Goal: Information Seeking & Learning: Understand process/instructions

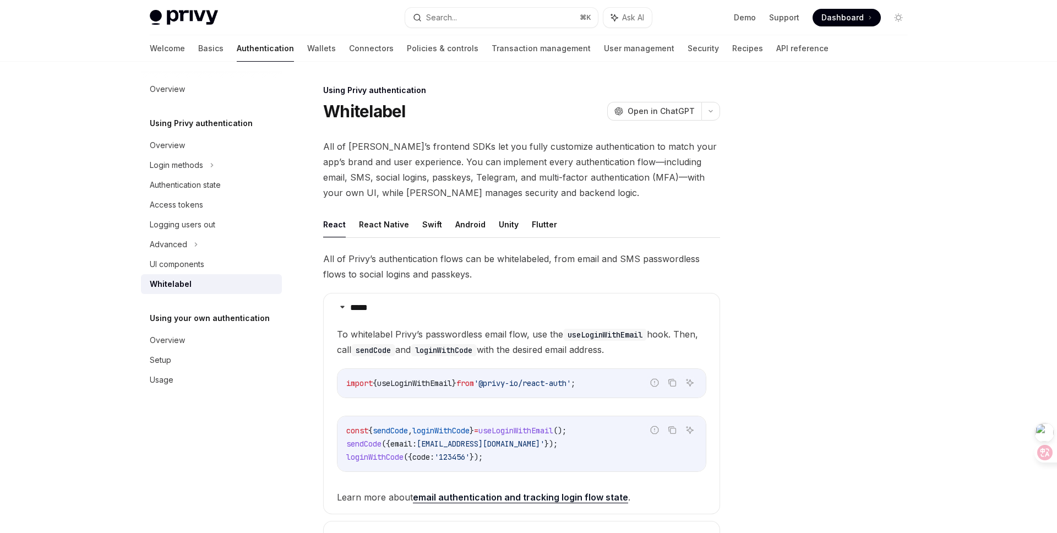
scroll to position [352, 0]
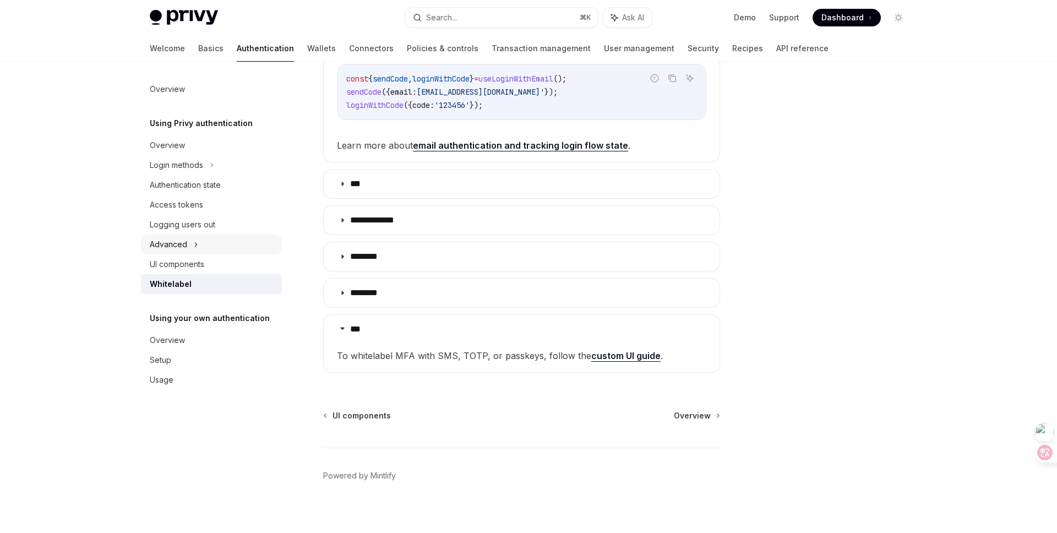
click at [198, 248] on div "Advanced" at bounding box center [211, 245] width 141 height 20
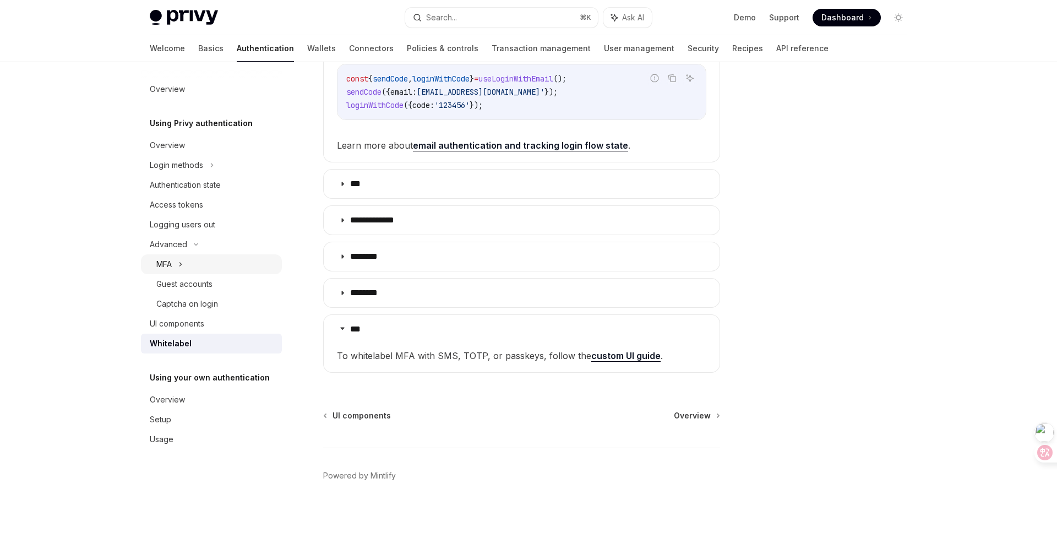
click at [181, 265] on icon at bounding box center [181, 264] width 2 height 3
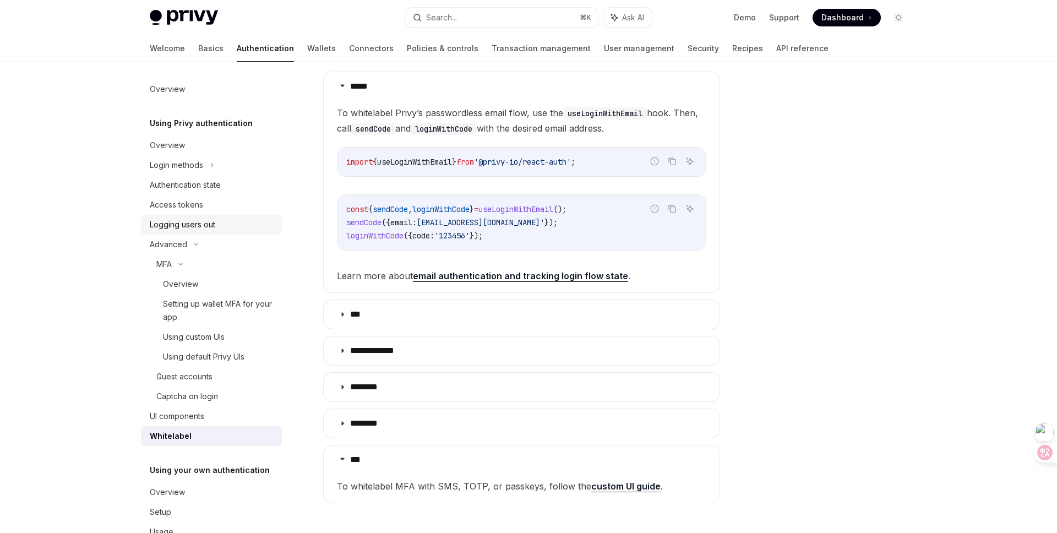
scroll to position [142, 0]
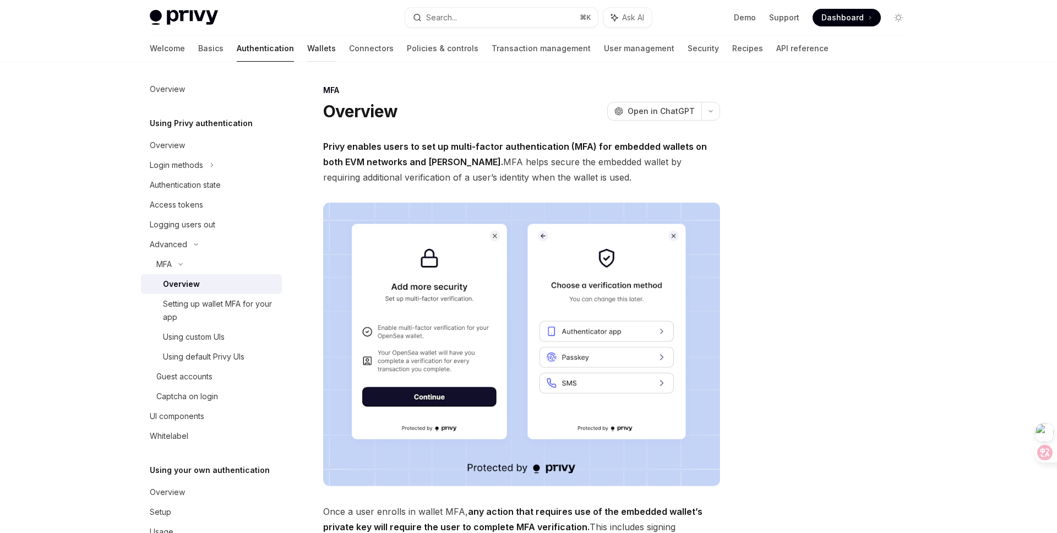
click at [307, 48] on link "Wallets" at bounding box center [321, 48] width 29 height 26
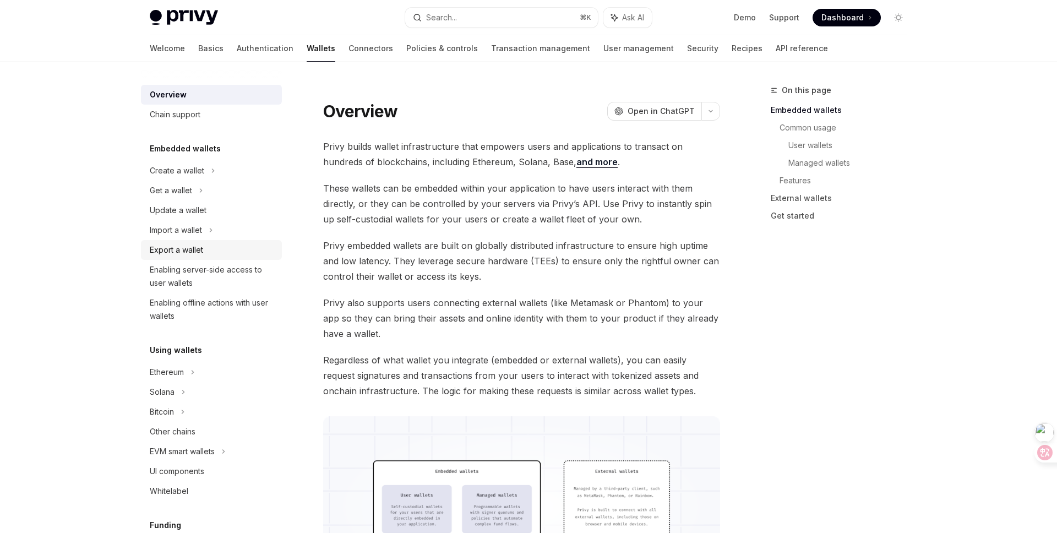
click at [198, 244] on div "Export a wallet" at bounding box center [176, 249] width 53 height 13
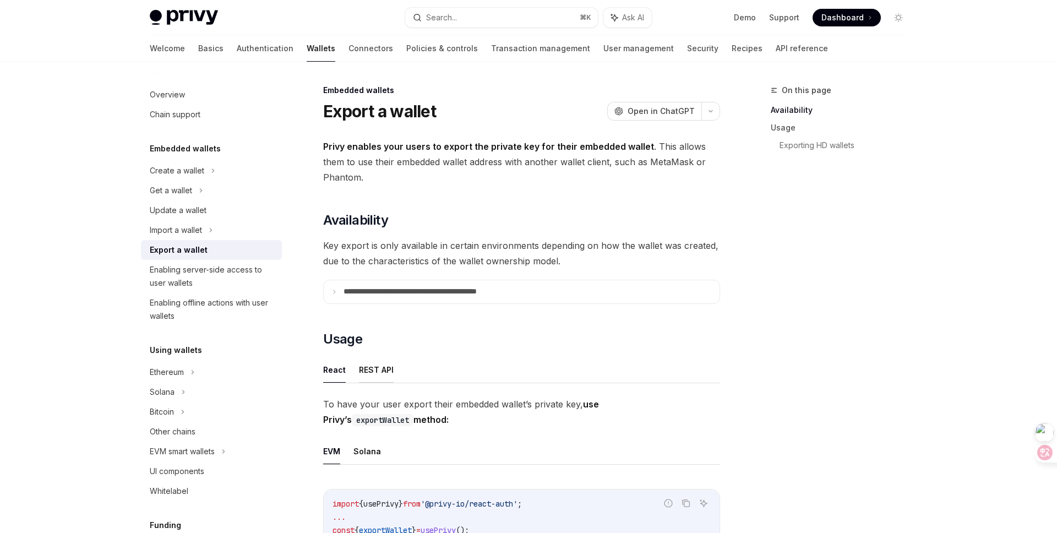
click at [379, 368] on button "REST API" at bounding box center [376, 370] width 35 height 26
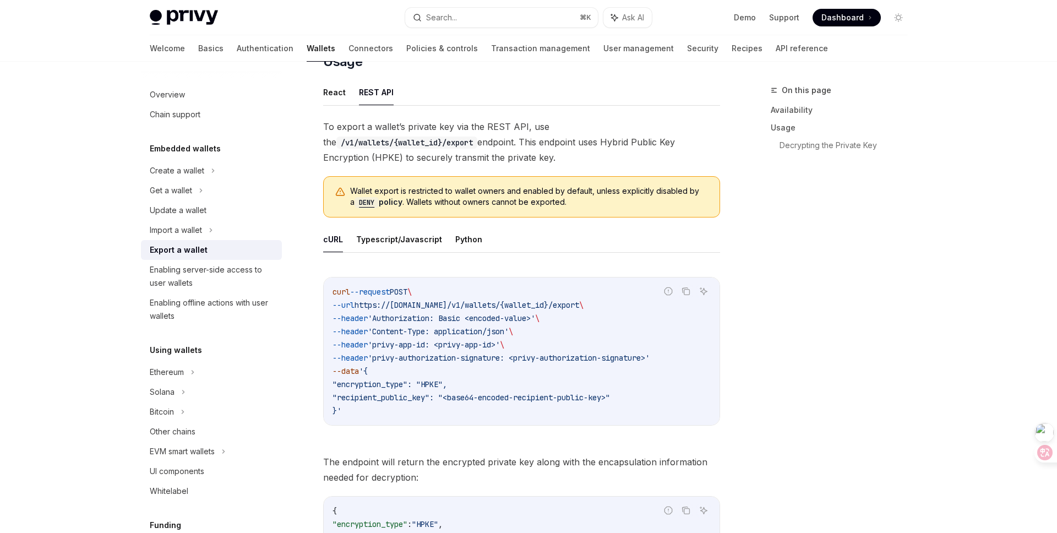
scroll to position [276, 0]
click at [423, 244] on button "Typescript/Javascript" at bounding box center [399, 240] width 86 height 26
type textarea "*"
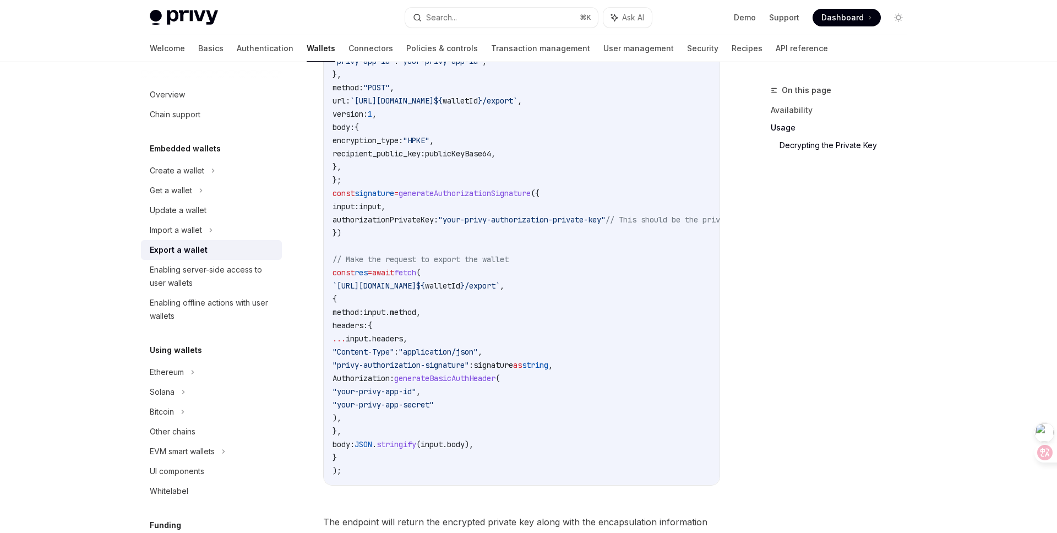
scroll to position [815, 0]
click at [517, 190] on span "generateAuthorizationSignature" at bounding box center [465, 191] width 132 height 10
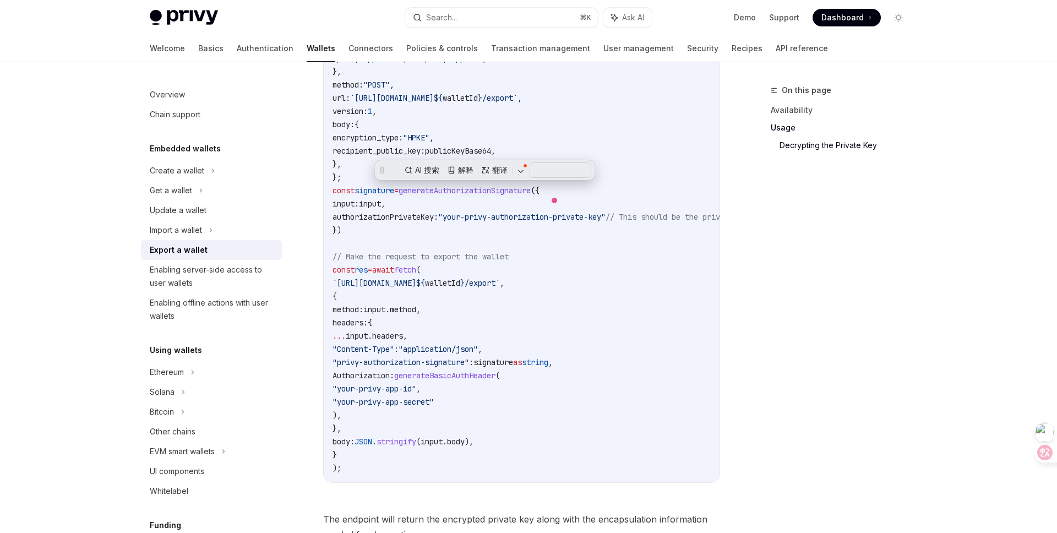
click at [642, 281] on code "import { generateAuthorizationSignature } from "@privy-io/server-auth/wallet-ap…" at bounding box center [613, 111] width 560 height 727
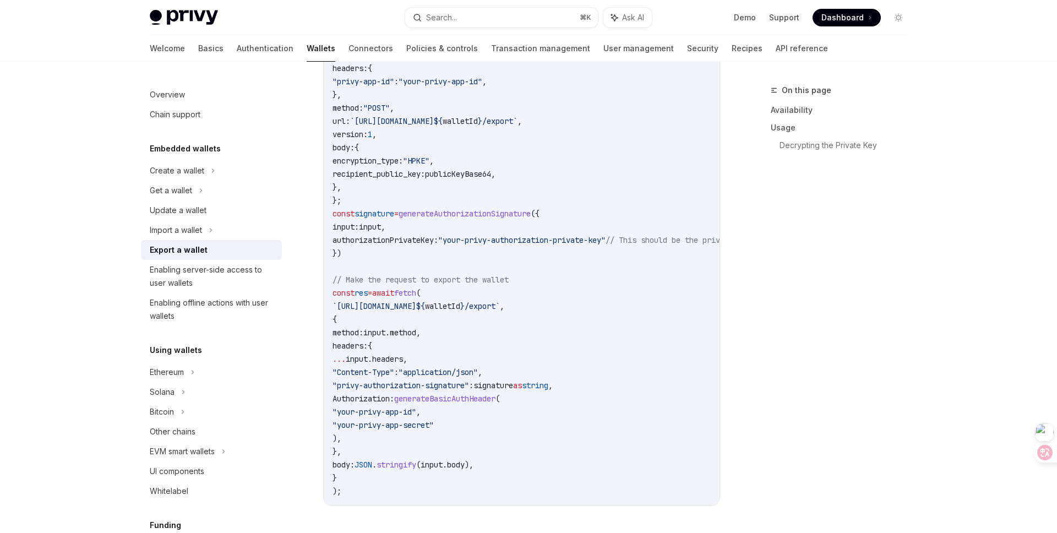
scroll to position [793, 0]
click at [496, 397] on span "generateBasicAuthHeader" at bounding box center [444, 398] width 101 height 10
click at [534, 470] on code "import { generateAuthorizationSignature } from "@privy-io/server-auth/wallet-ap…" at bounding box center [613, 133] width 560 height 727
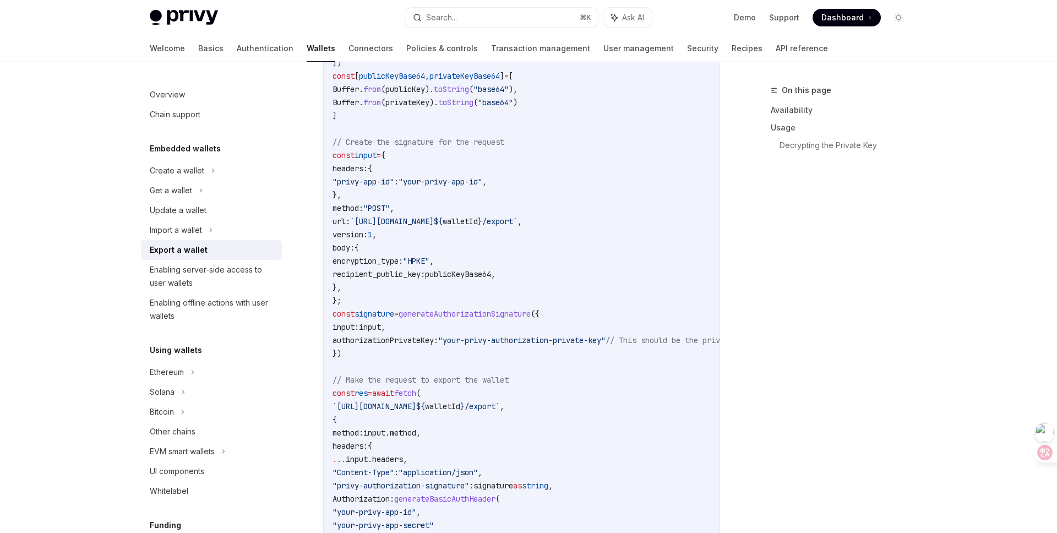
scroll to position [691, 0]
click at [471, 273] on span "publicKeyBase64" at bounding box center [458, 275] width 66 height 10
click at [592, 309] on code "import { generateAuthorizationSignature } from "@privy-io/server-auth/wallet-ap…" at bounding box center [613, 235] width 560 height 727
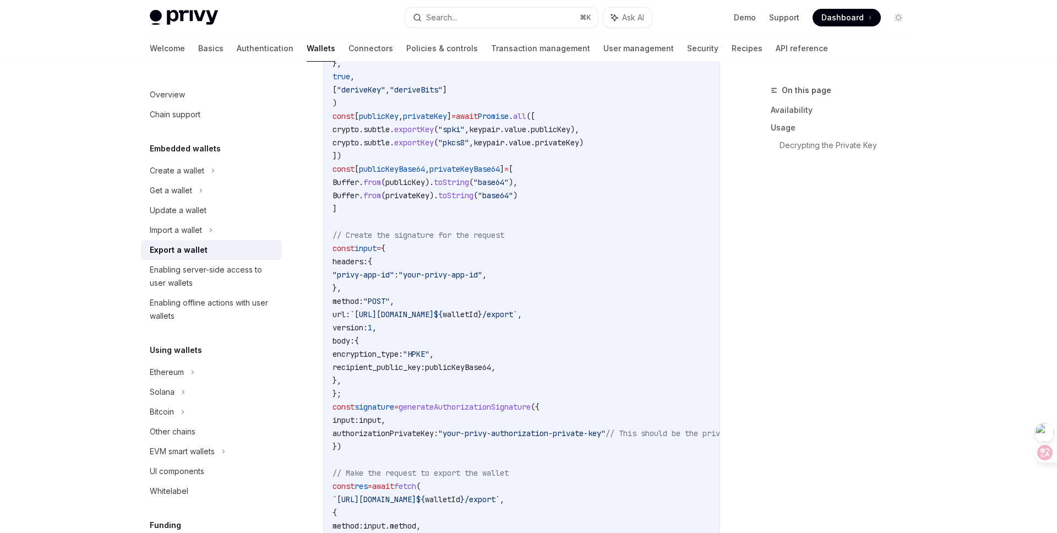
scroll to position [571, 0]
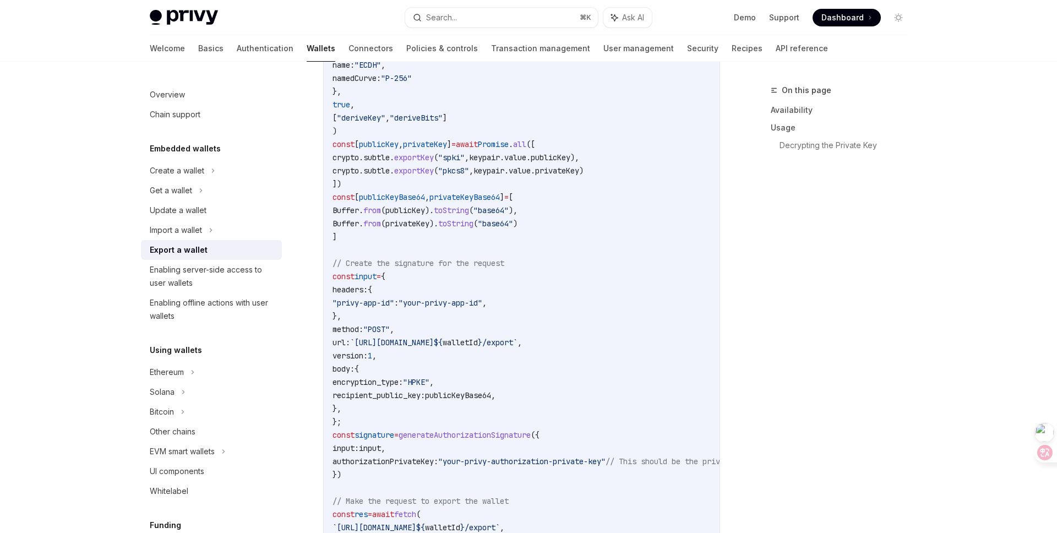
click at [592, 309] on code "import { generateAuthorizationSignature } from "@privy-io/server-auth/wallet-ap…" at bounding box center [613, 355] width 560 height 727
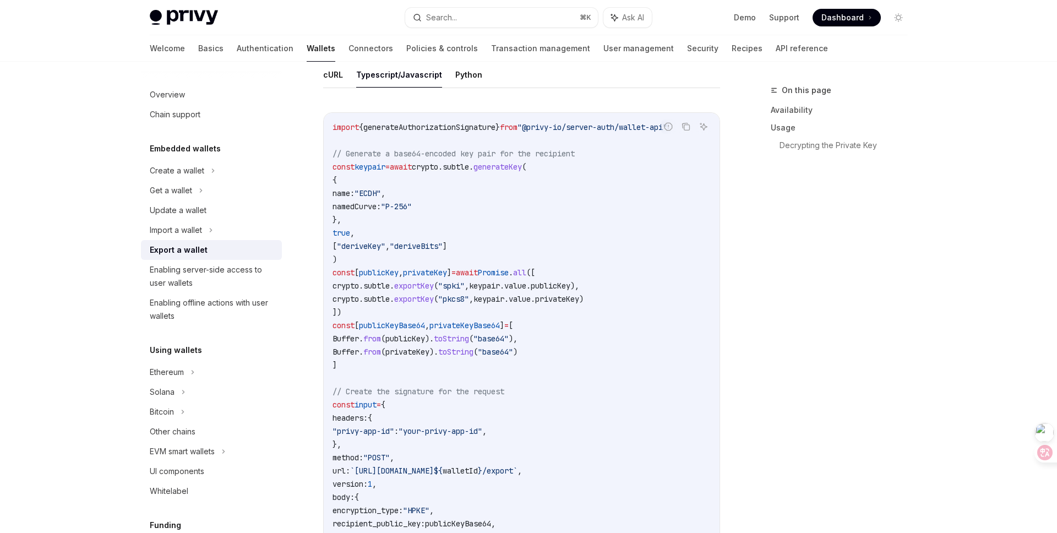
scroll to position [440, 0]
click at [392, 312] on code "import { generateAuthorizationSignature } from "@privy-io/server-auth/wallet-ap…" at bounding box center [613, 486] width 560 height 727
click at [579, 302] on span "privateKey" at bounding box center [557, 302] width 44 height 10
click at [387, 274] on span "publicKey" at bounding box center [379, 275] width 40 height 10
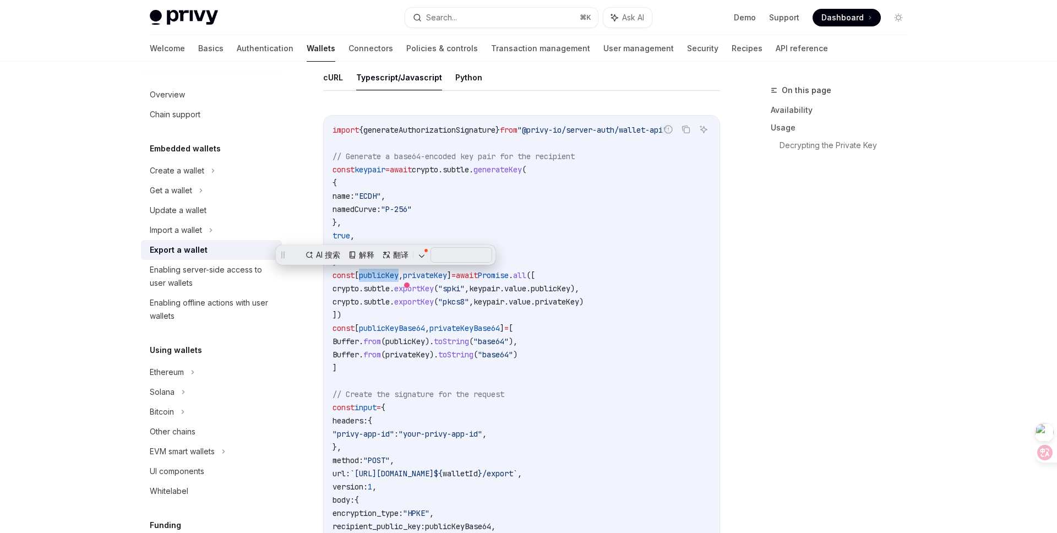
click at [535, 300] on span "." at bounding box center [533, 302] width 4 height 10
click at [469, 168] on span "subtle" at bounding box center [456, 170] width 26 height 10
click at [438, 172] on span "crypto" at bounding box center [425, 170] width 26 height 10
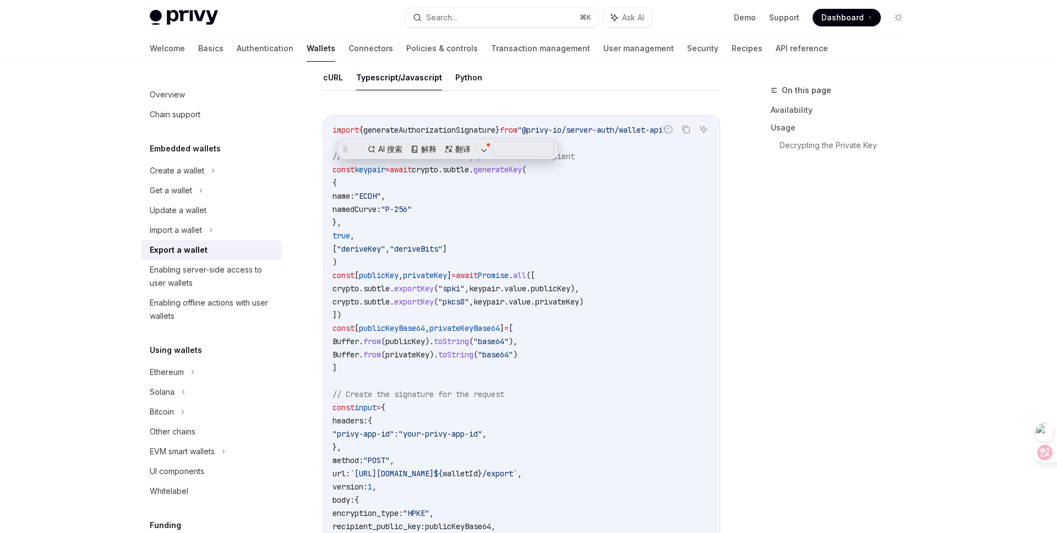
scroll to position [398, 0]
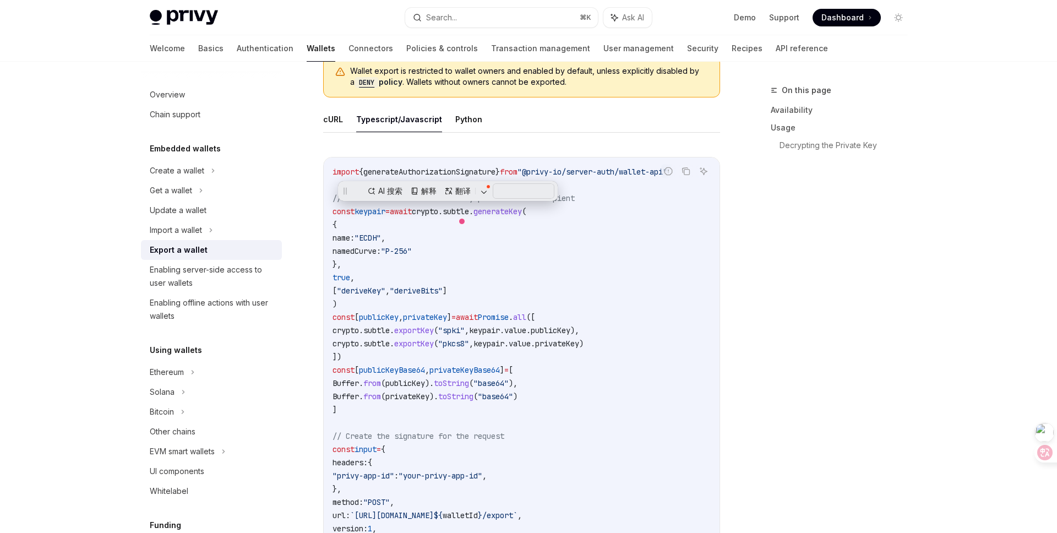
click at [473, 229] on code "import { generateAuthorizationSignature } from "@privy-io/server-auth/wallet-ap…" at bounding box center [613, 528] width 560 height 727
click at [438, 210] on span "crypto" at bounding box center [425, 212] width 26 height 10
click at [549, 254] on code "import { generateAuthorizationSignature } from "@privy-io/server-auth/wallet-ap…" at bounding box center [613, 528] width 560 height 727
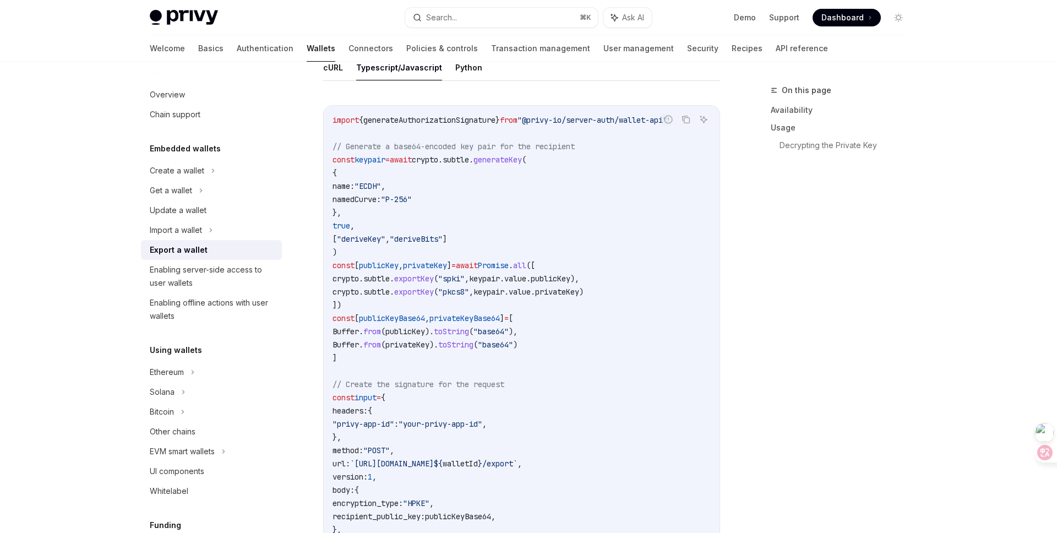
scroll to position [426, 0]
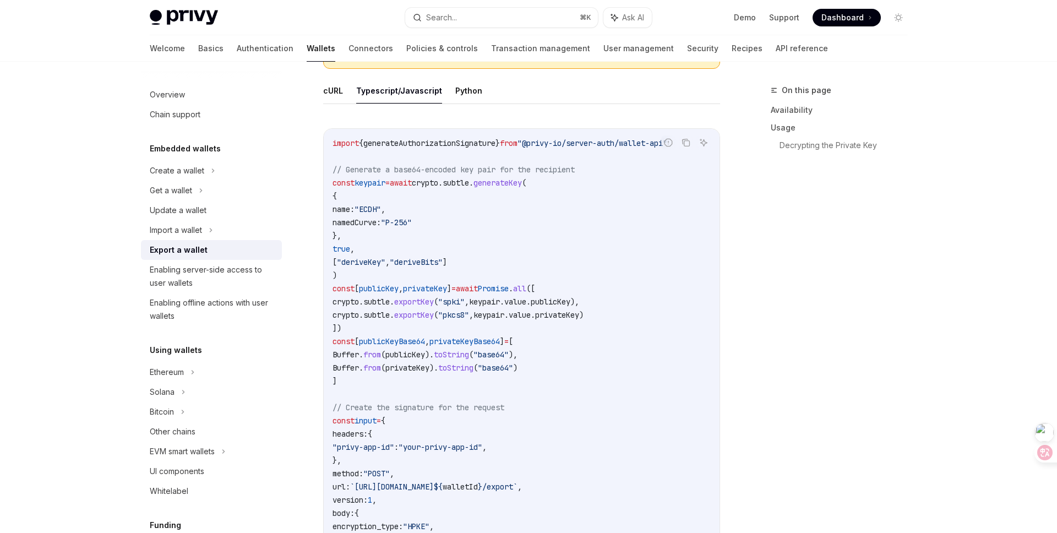
click at [438, 182] on span "crypto" at bounding box center [425, 183] width 26 height 10
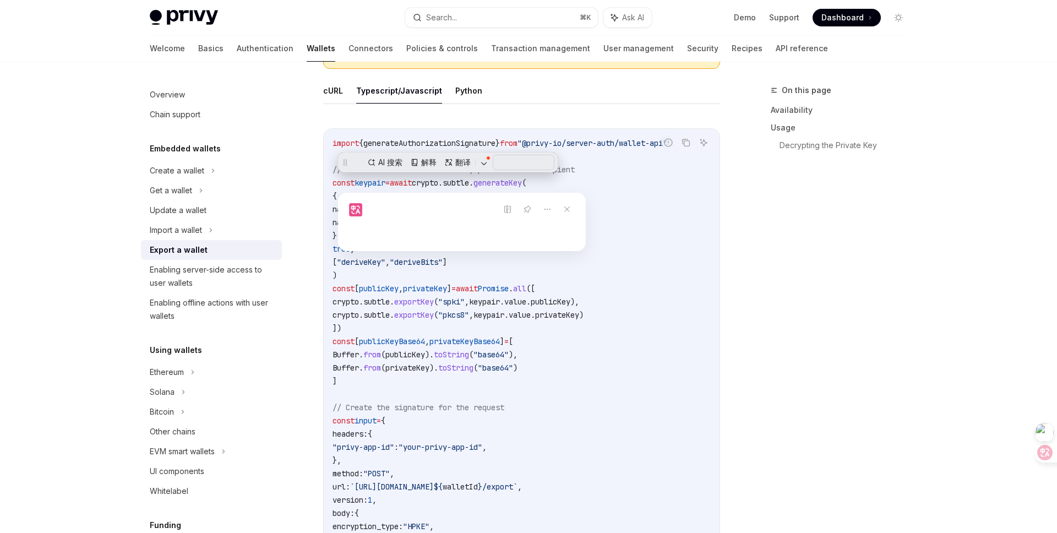
click at [632, 199] on code "import { generateAuthorizationSignature } from "@privy-io/server-auth/wallet-ap…" at bounding box center [613, 500] width 560 height 727
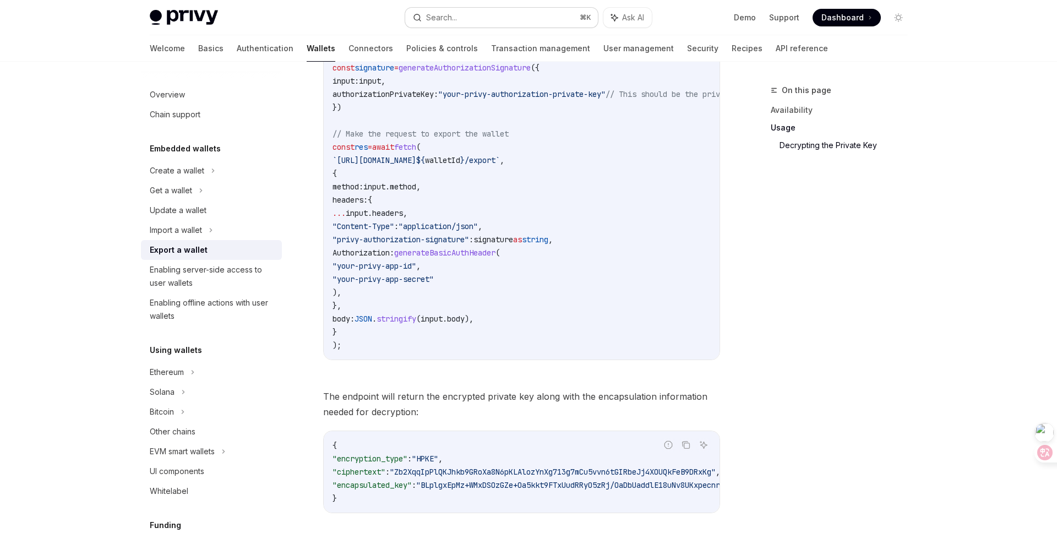
scroll to position [937, 0]
click at [446, 250] on span "generateBasicAuthHeader" at bounding box center [444, 254] width 101 height 10
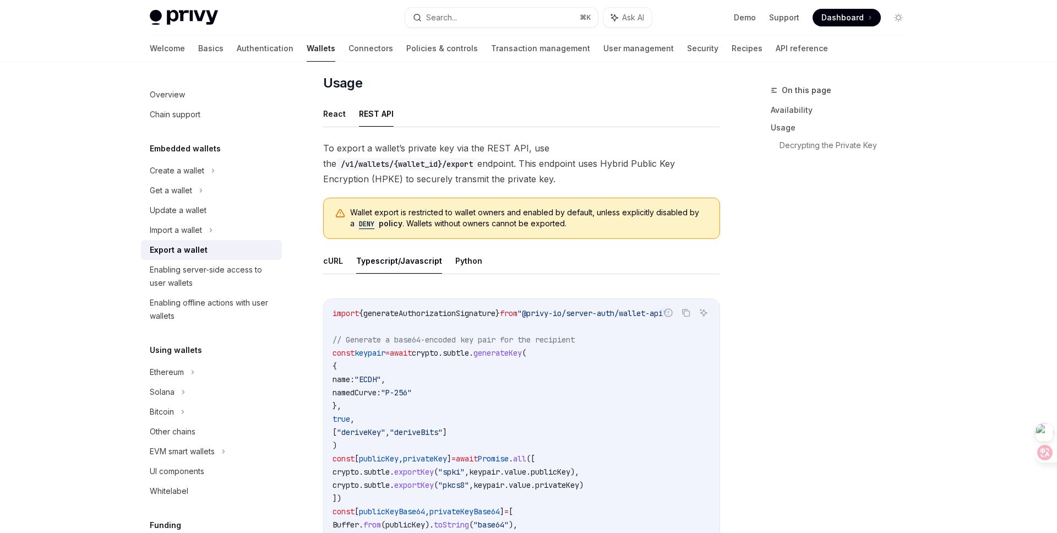
scroll to position [0, 0]
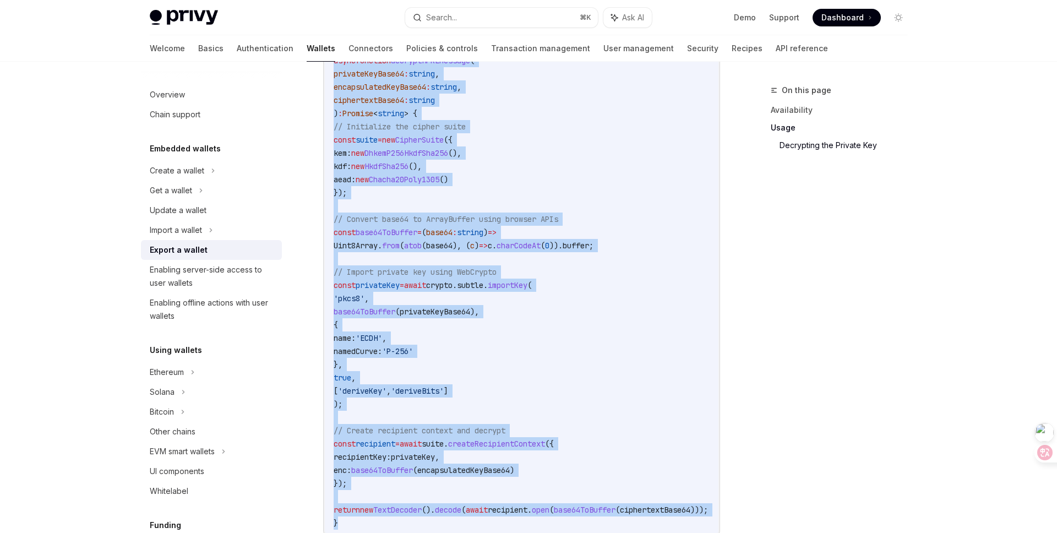
scroll to position [2119, 0]
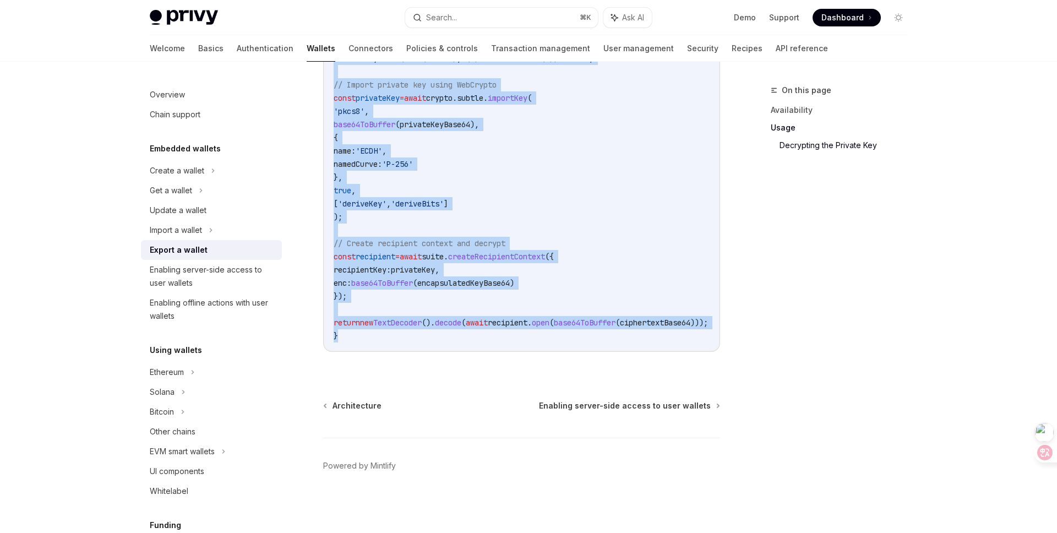
drag, startPoint x: 322, startPoint y: 88, endPoint x: 707, endPoint y: 339, distance: 460.1
copy div "**********"
click at [819, 335] on div "On this page Availability Usage Decrypting the Private Key" at bounding box center [832, 308] width 167 height 449
